Goal: Information Seeking & Learning: Find contact information

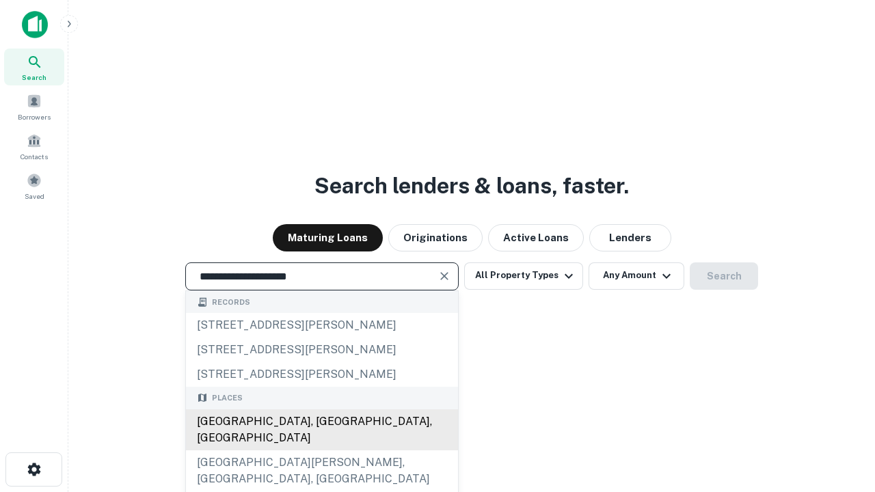
click at [321, 451] on div "[GEOGRAPHIC_DATA], [GEOGRAPHIC_DATA], [GEOGRAPHIC_DATA]" at bounding box center [322, 430] width 272 height 41
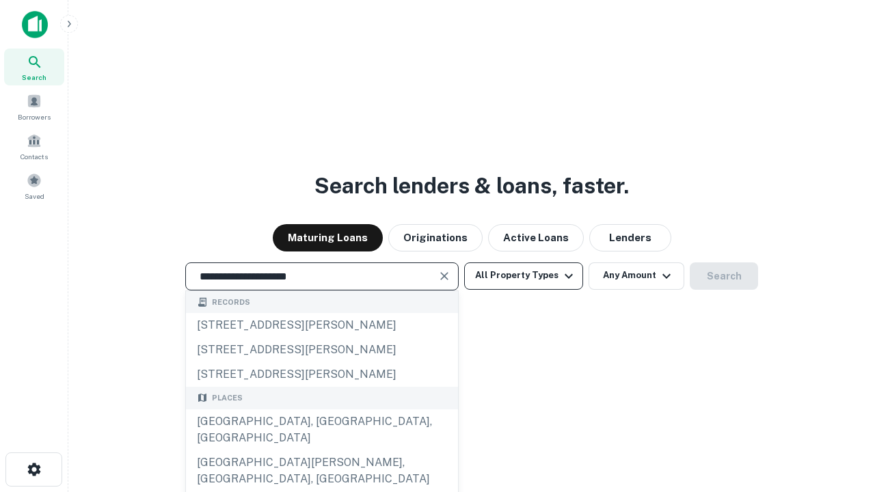
type input "**********"
click at [524, 276] on button "All Property Types" at bounding box center [523, 276] width 119 height 27
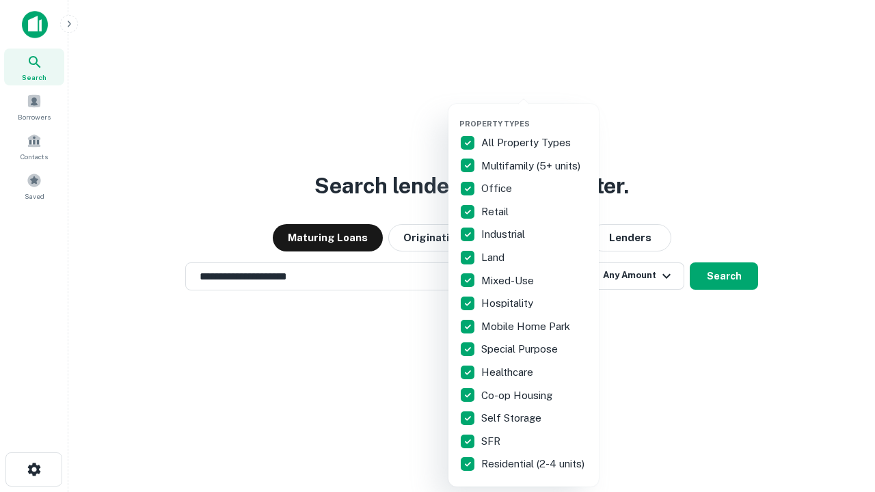
click at [535, 115] on button "button" at bounding box center [534, 115] width 150 height 1
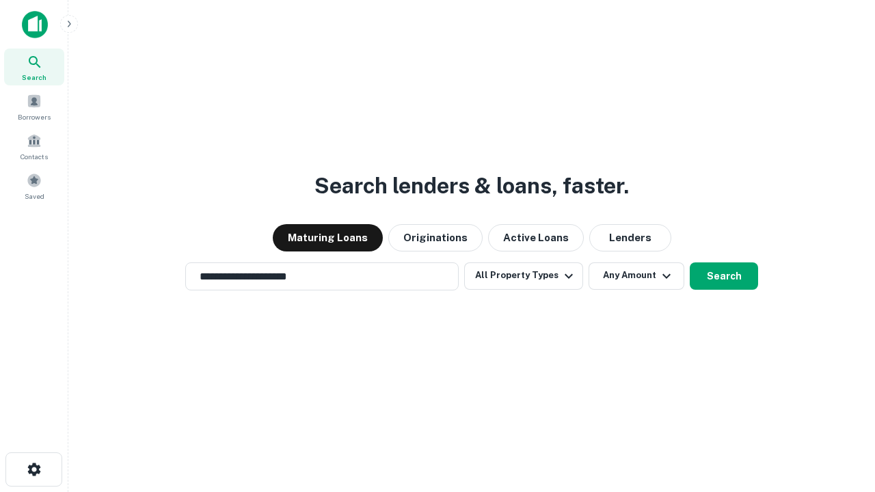
scroll to position [21, 0]
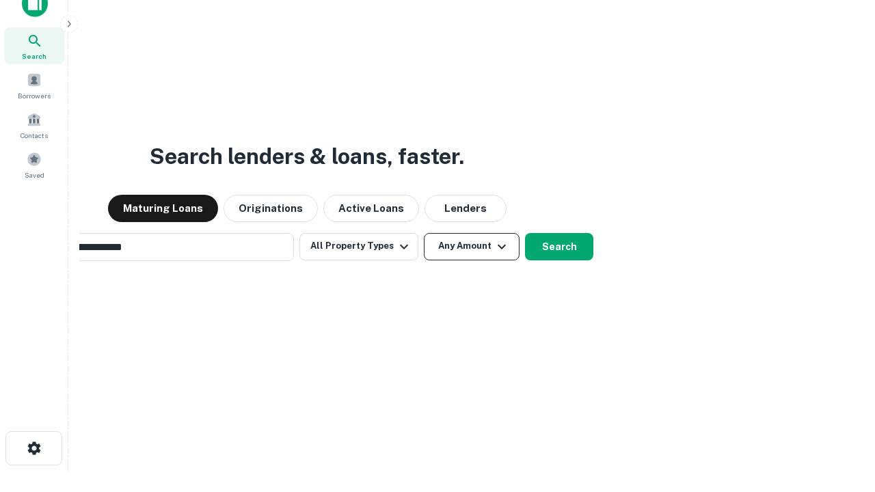
click at [424, 233] on button "Any Amount" at bounding box center [472, 246] width 96 height 27
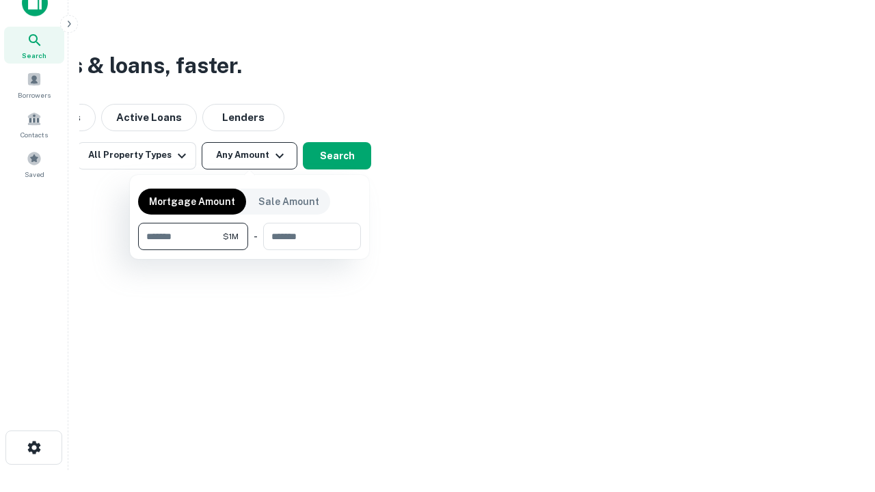
type input "*******"
click at [250, 250] on button "button" at bounding box center [249, 250] width 223 height 1
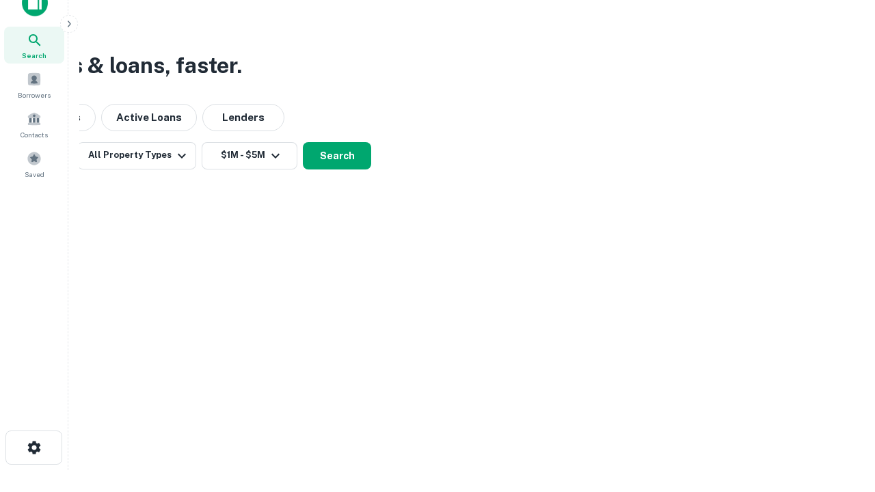
scroll to position [8, 252]
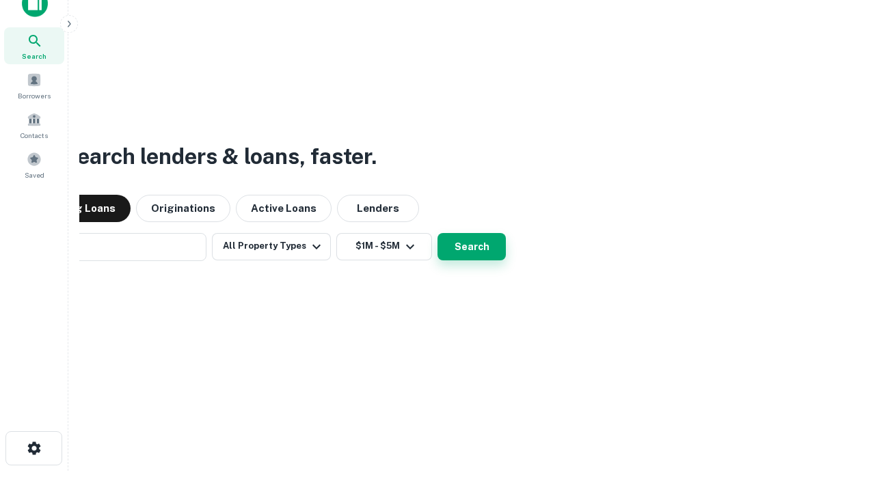
click at [438, 233] on button "Search" at bounding box center [472, 246] width 68 height 27
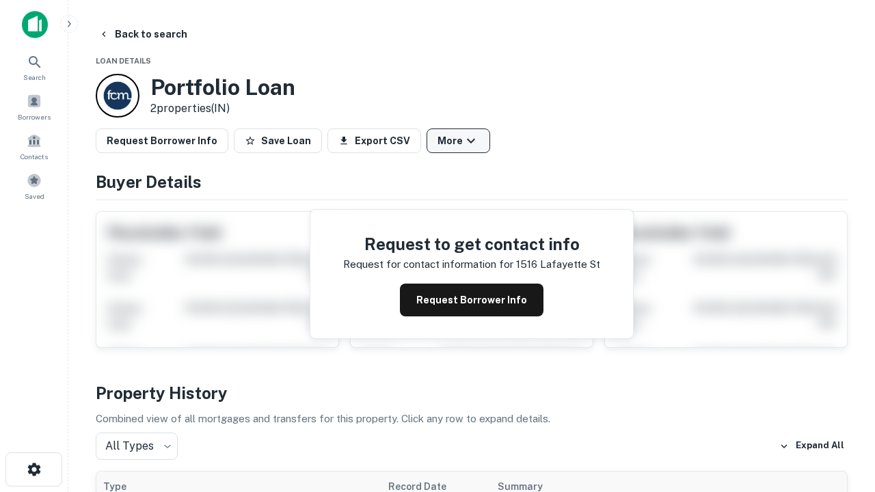
click at [458, 141] on button "More" at bounding box center [459, 141] width 64 height 25
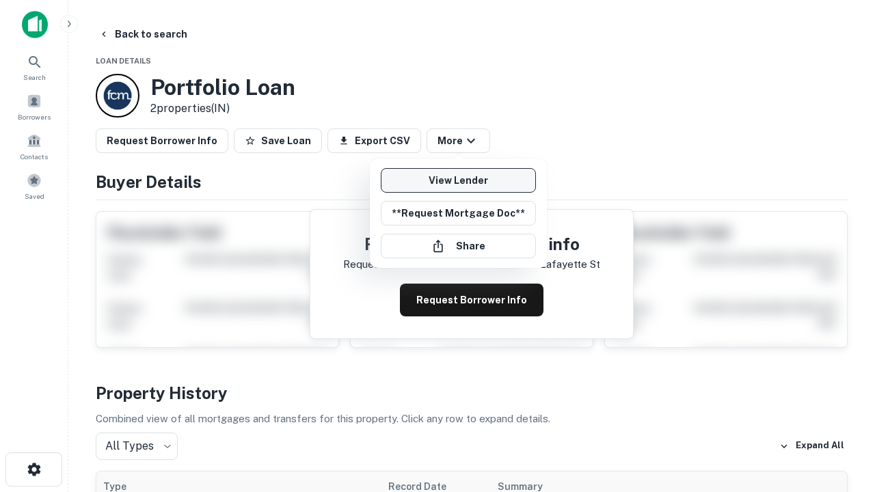
click at [458, 180] on link "View Lender" at bounding box center [458, 180] width 155 height 25
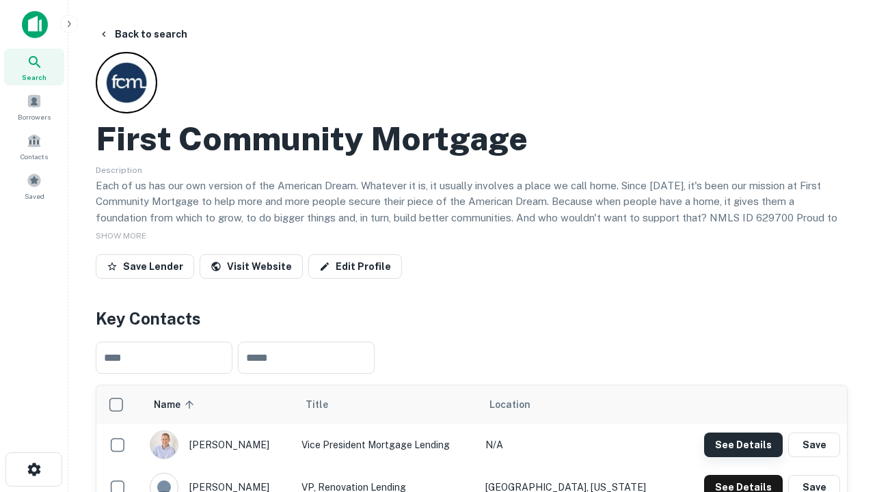
click at [743, 444] on button "See Details" at bounding box center [743, 445] width 79 height 25
click at [33, 470] on icon "button" at bounding box center [34, 469] width 16 height 16
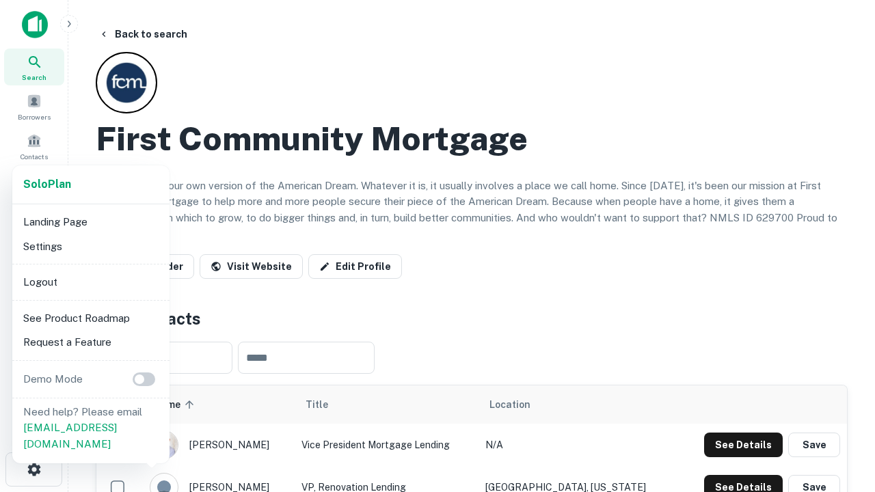
click at [90, 282] on li "Logout" at bounding box center [91, 282] width 146 height 25
